Goal: Check status: Check status

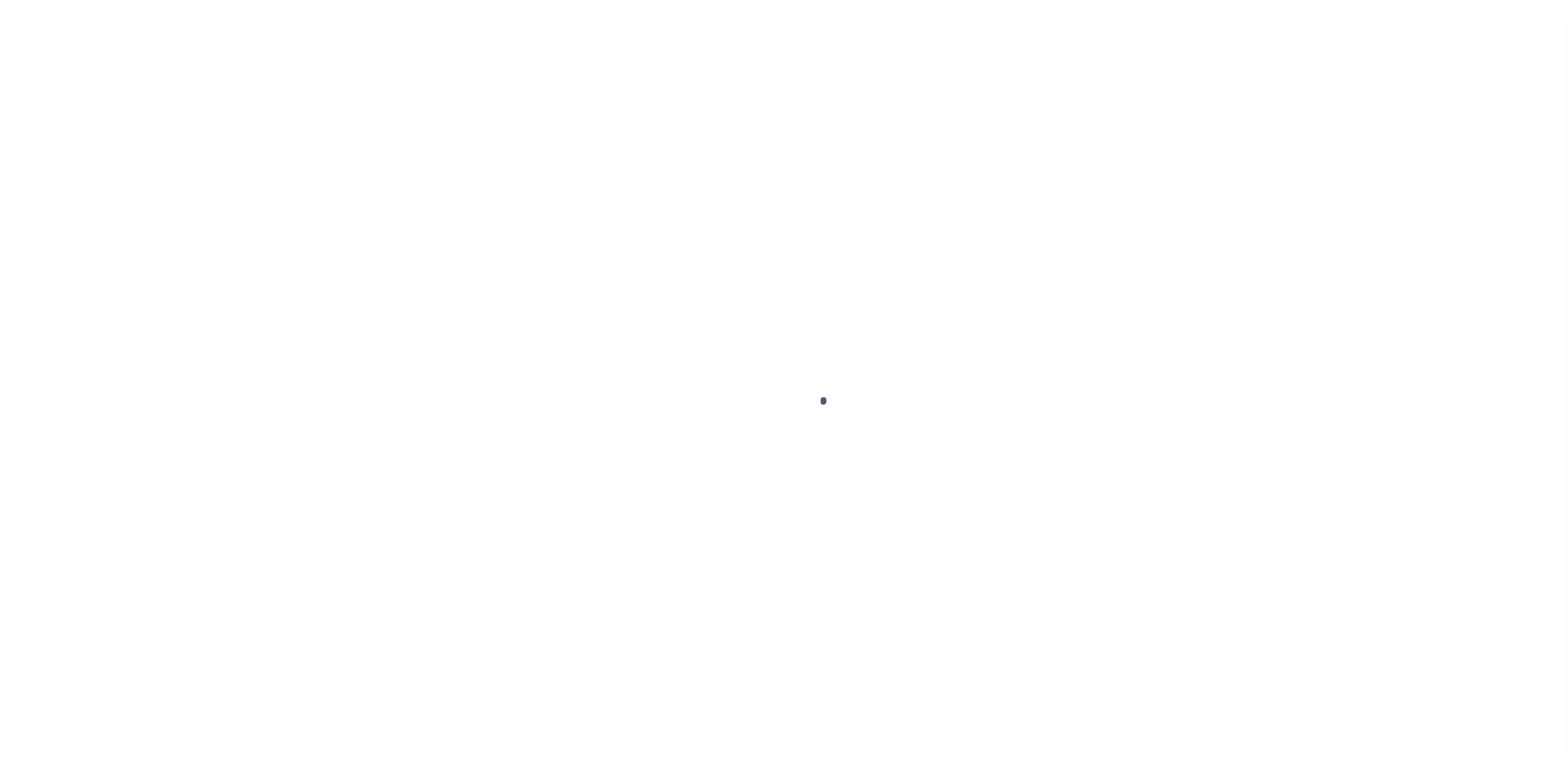
select select "Escrow"
select select
select select "8193"
select select "2600"
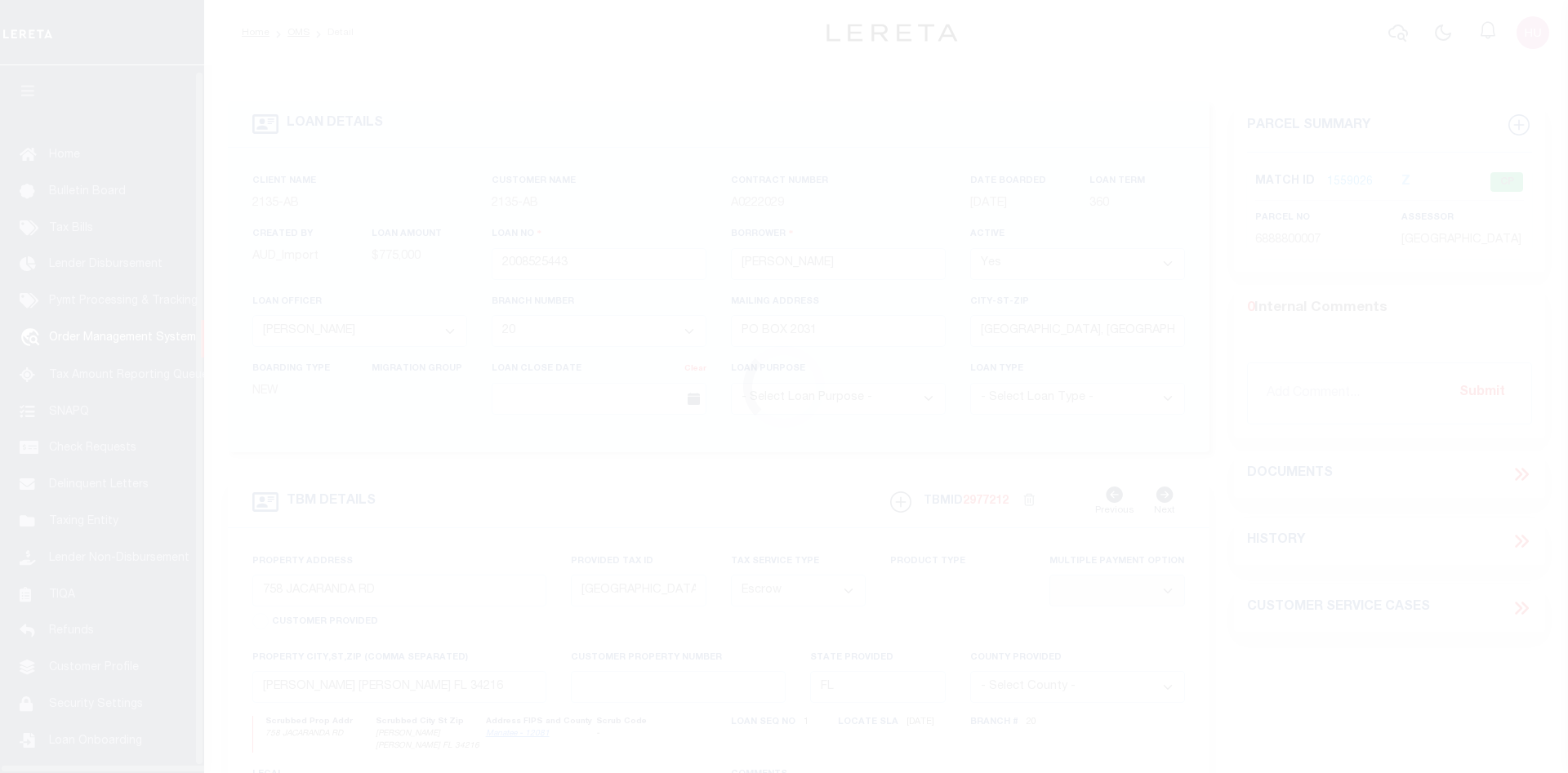
scroll to position [30, 0]
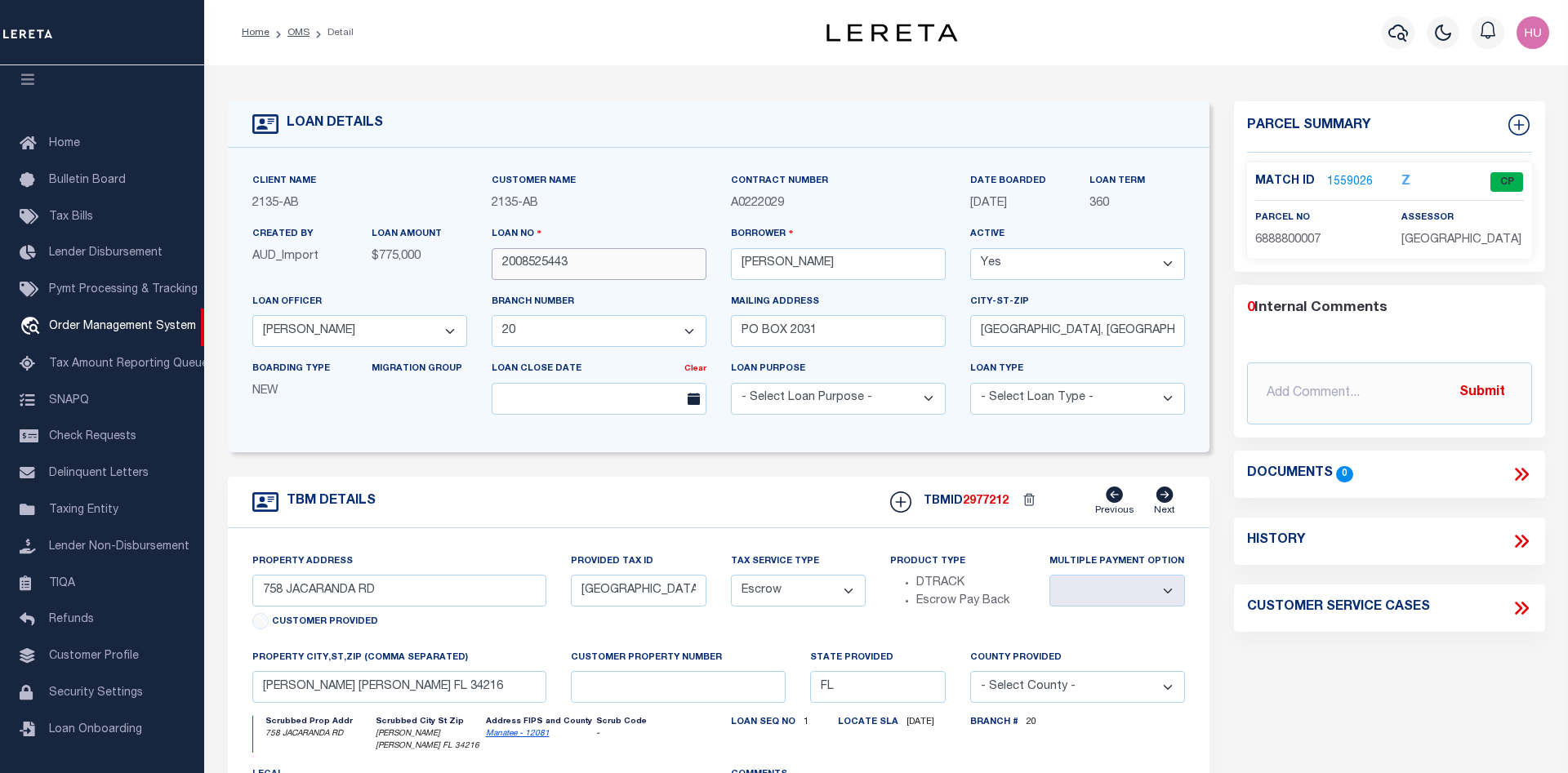
drag, startPoint x: 576, startPoint y: 267, endPoint x: 466, endPoint y: 267, distance: 110.0
click at [492, 267] on input "2008525443" at bounding box center [598, 264] width 214 height 32
drag, startPoint x: 1029, startPoint y: 206, endPoint x: 955, endPoint y: 205, distance: 74.0
click at [955, 205] on div "Client Name 2135 - AB Customer Name 2135 - AB" at bounding box center [718, 299] width 957 height 256
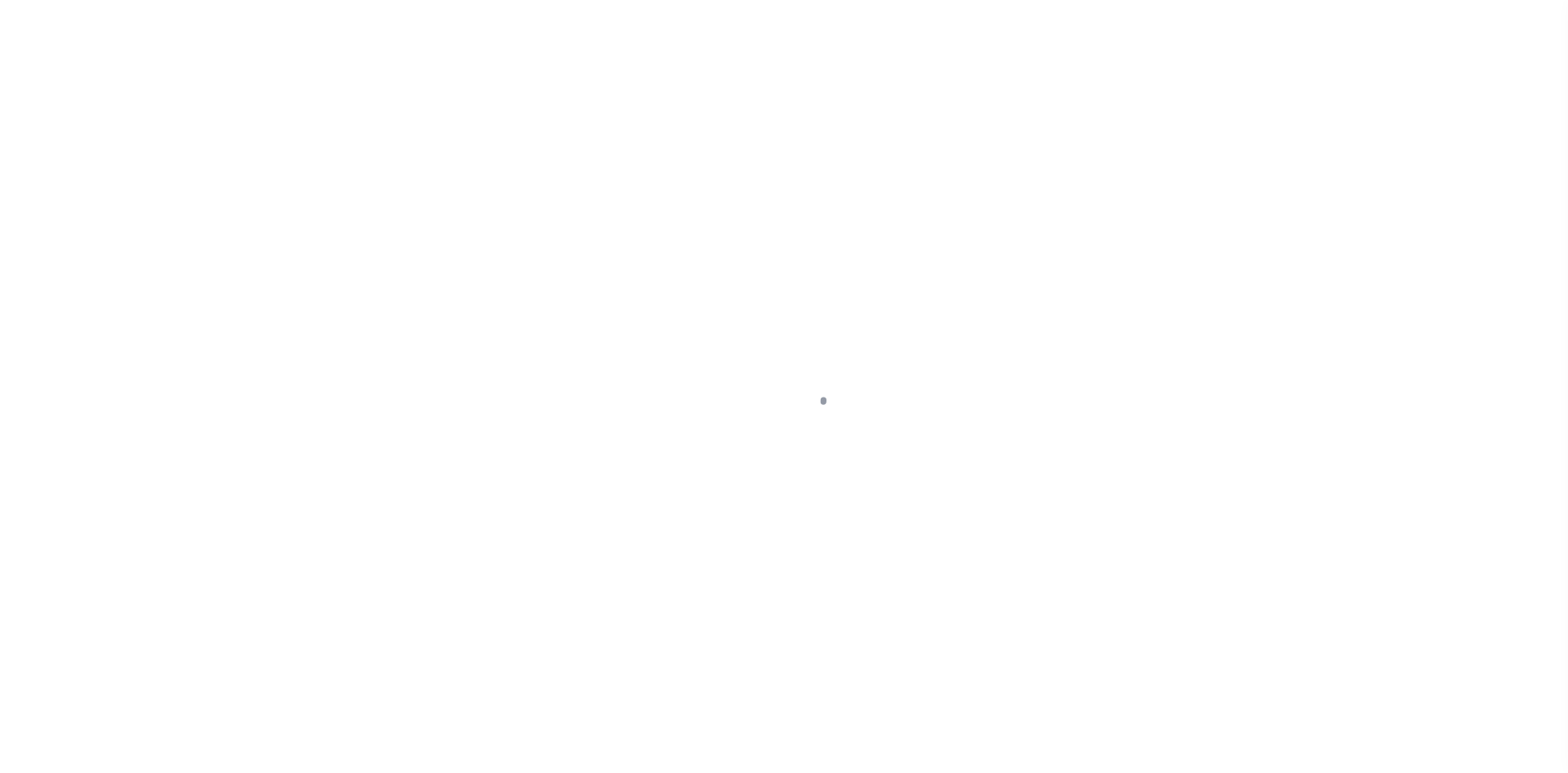
select select "8193"
select select "Escrow"
select select
select select "2600"
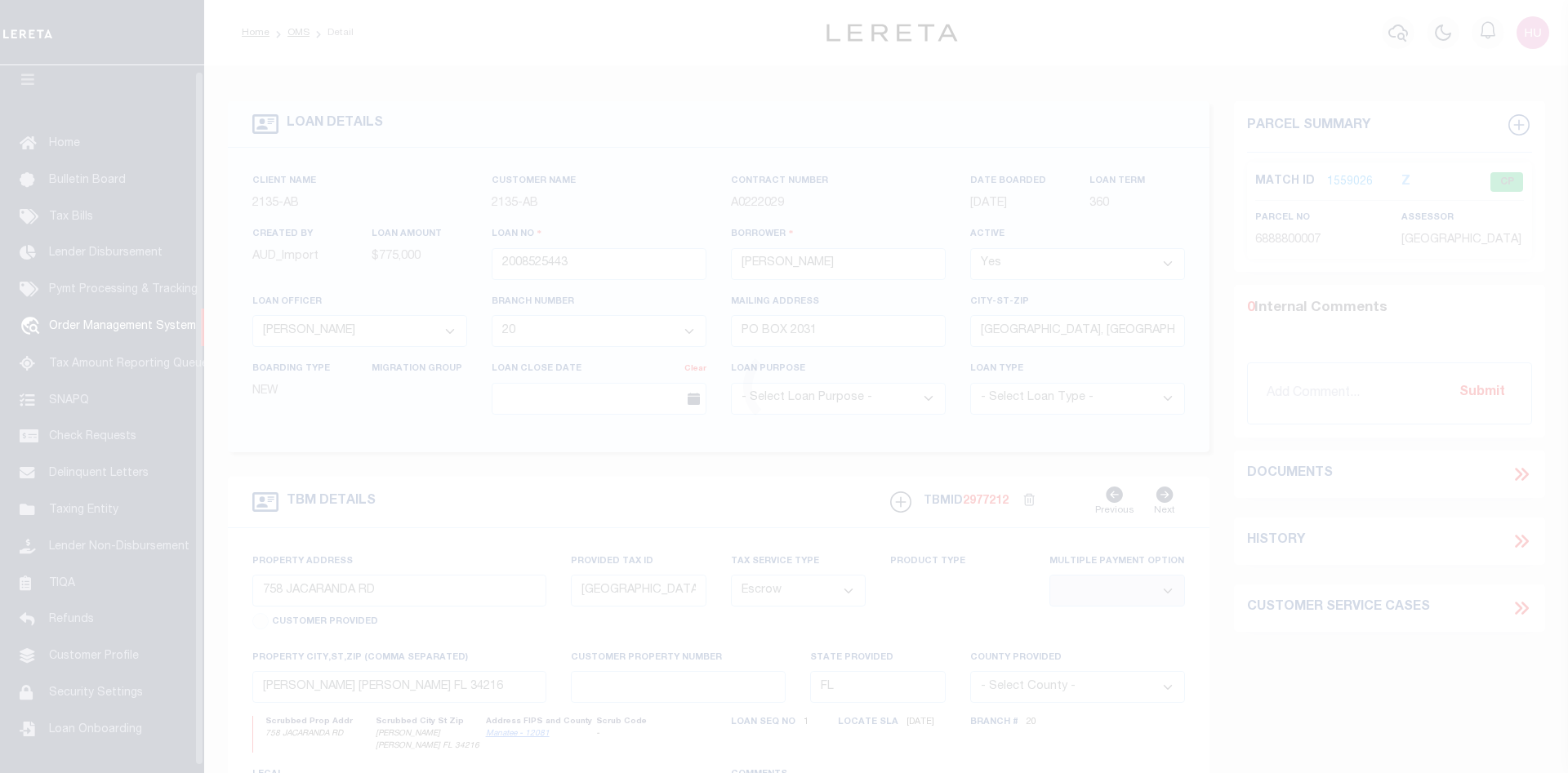
scroll to position [30, 0]
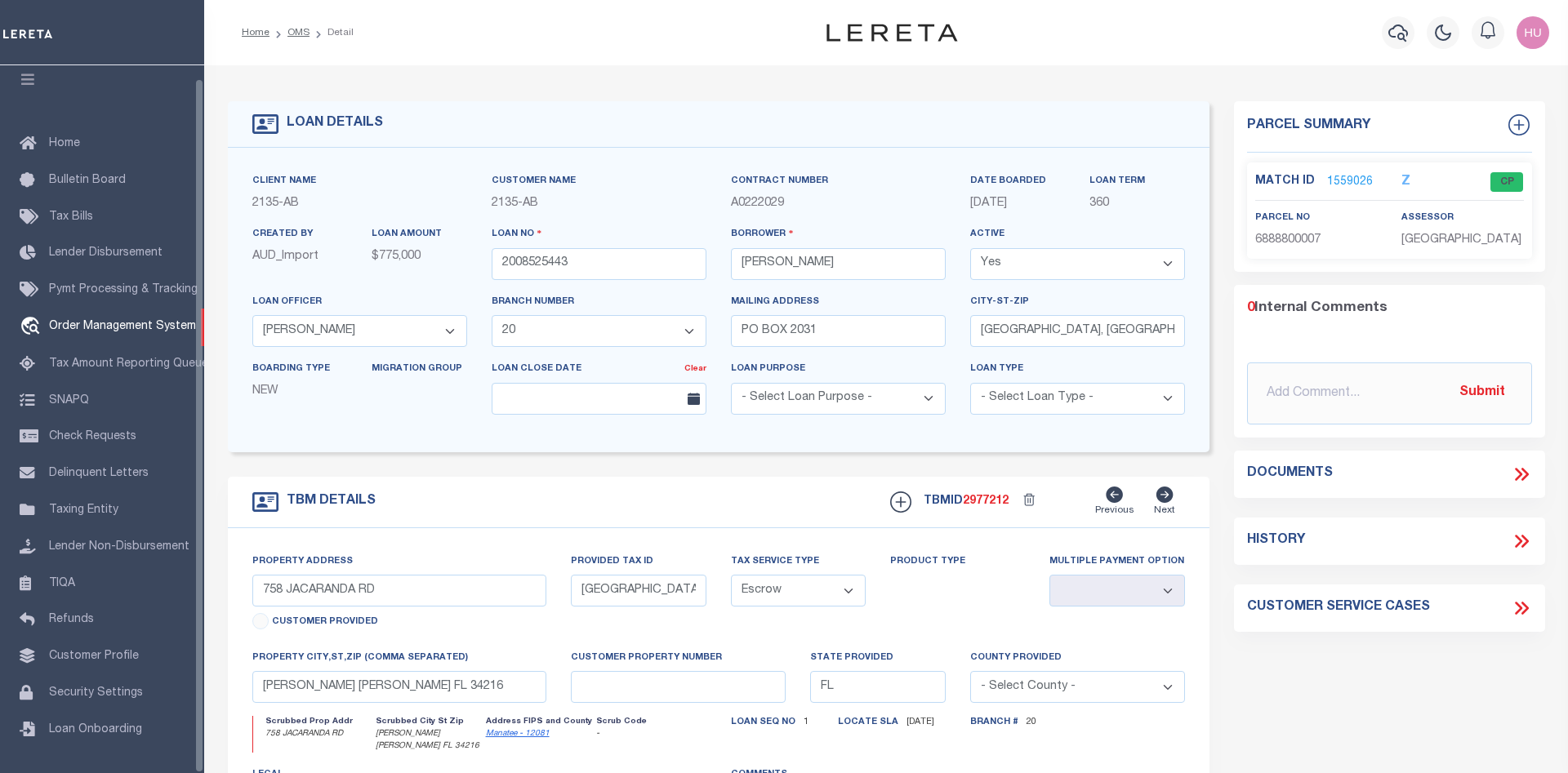
select select "200"
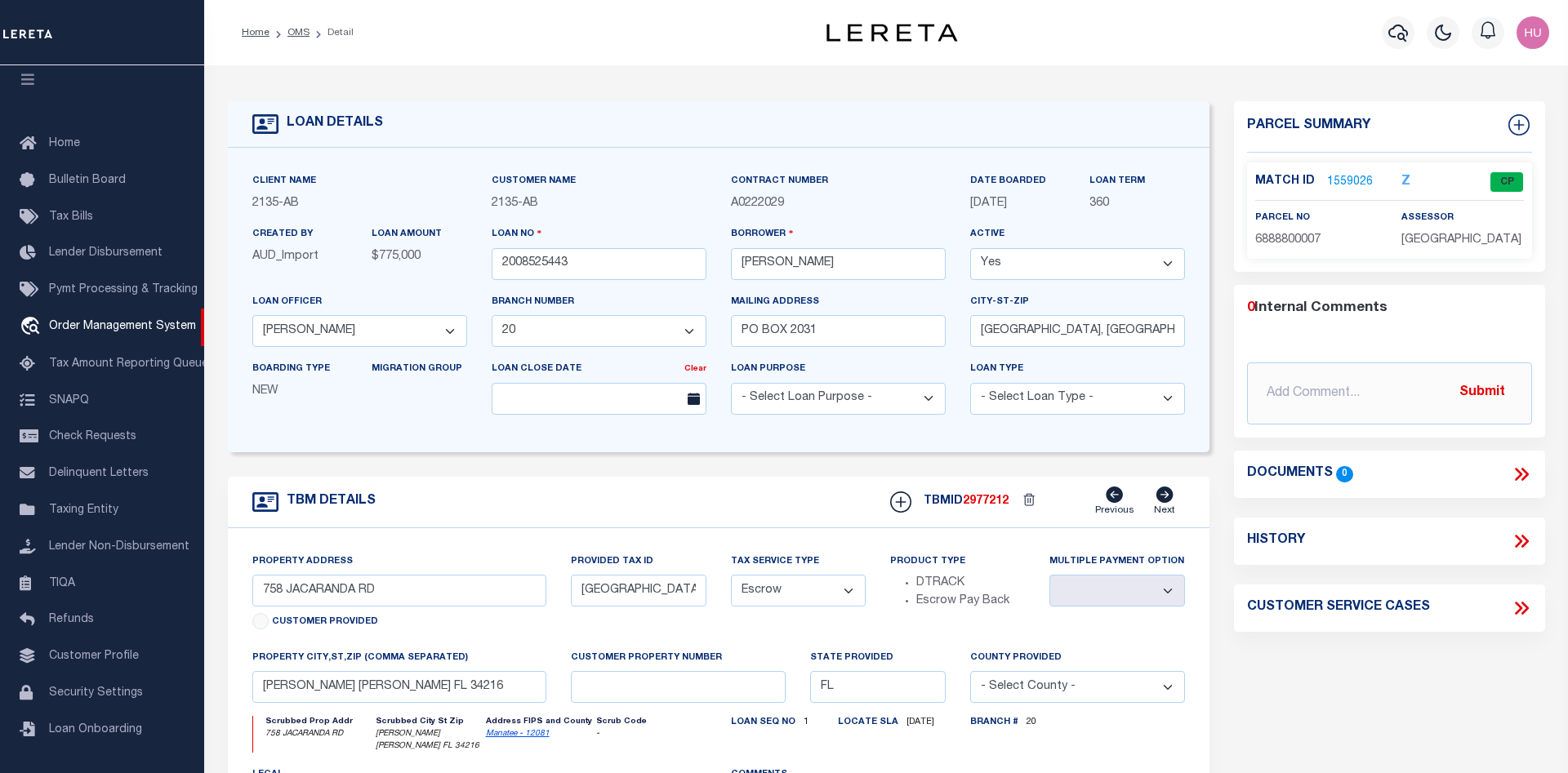
select select "200"
click at [288, 31] on link "OMS" at bounding box center [298, 33] width 22 height 10
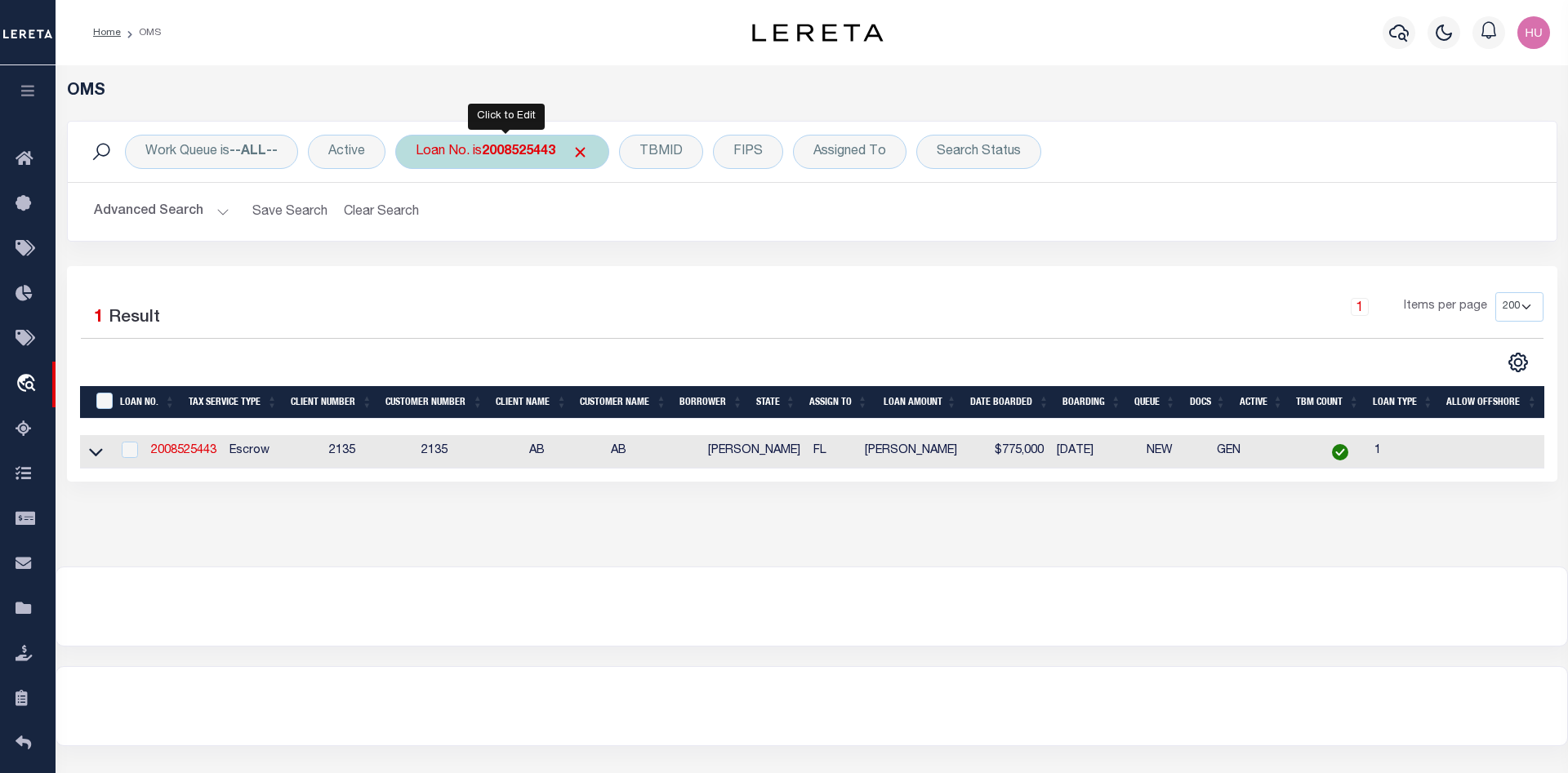
click at [550, 148] on b "2008525443" at bounding box center [518, 151] width 73 height 13
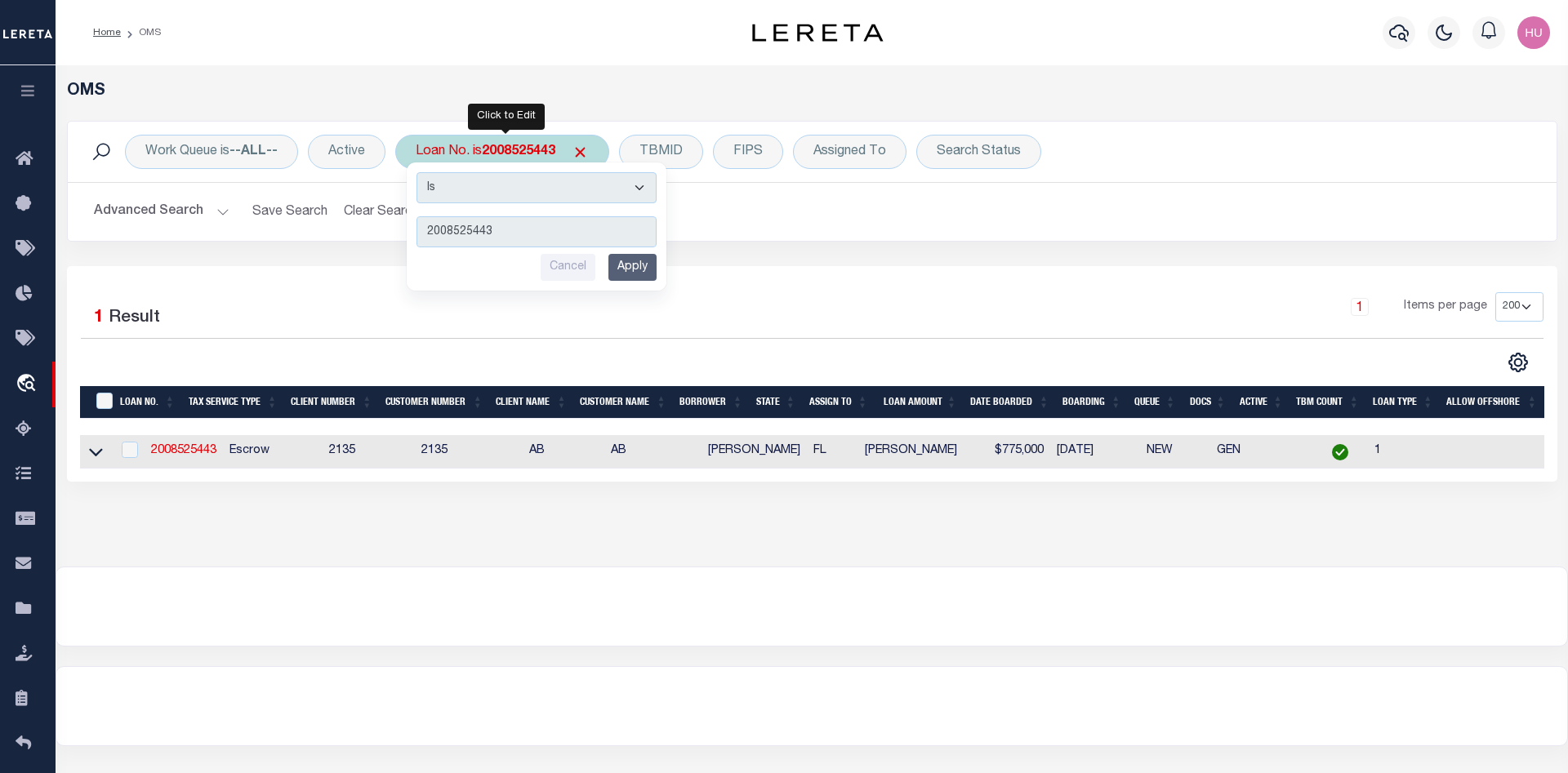
type input "61296937"
click at [644, 271] on input "Apply" at bounding box center [632, 267] width 48 height 27
